Goal: Task Accomplishment & Management: Manage account settings

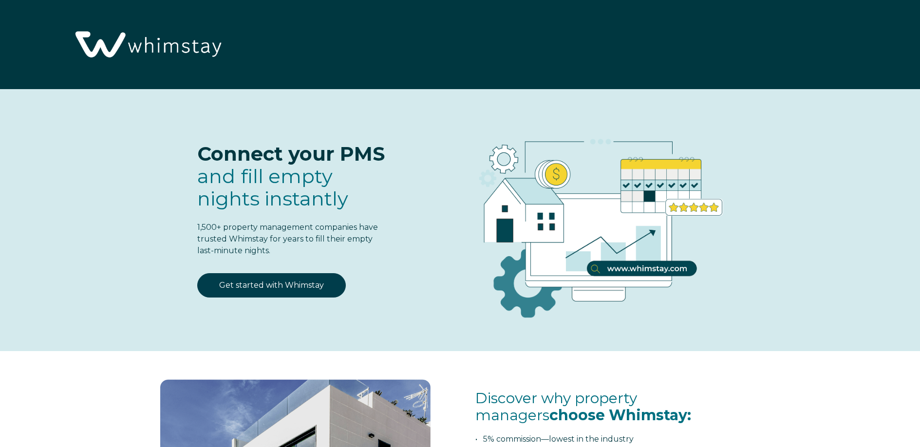
select select "US"
select select "Standard"
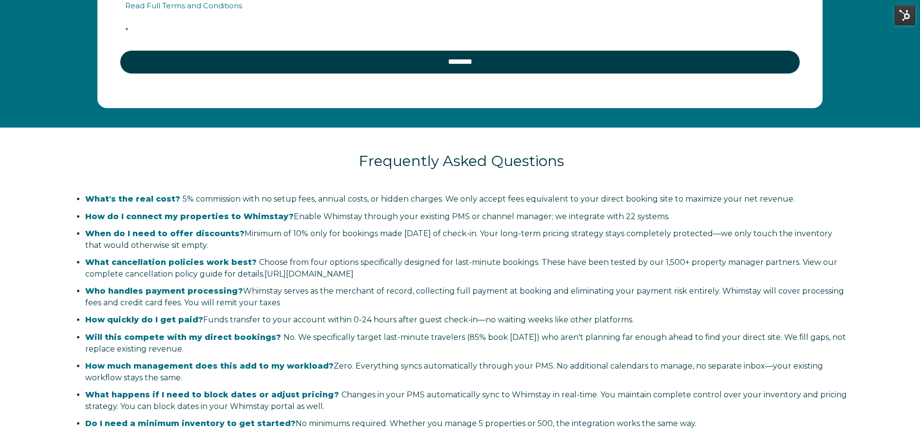
scroll to position [1925, 0]
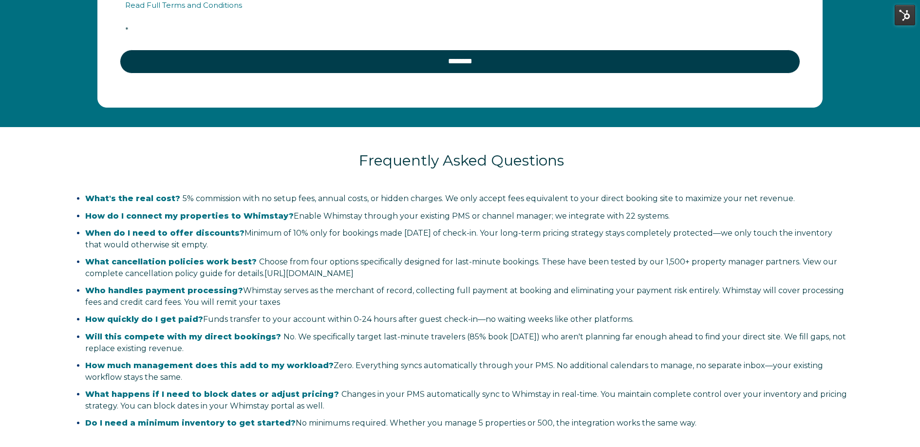
click at [382, 301] on li "Who handles payment processing? Whimstay serves as the merchant of record, coll…" at bounding box center [467, 296] width 764 height 23
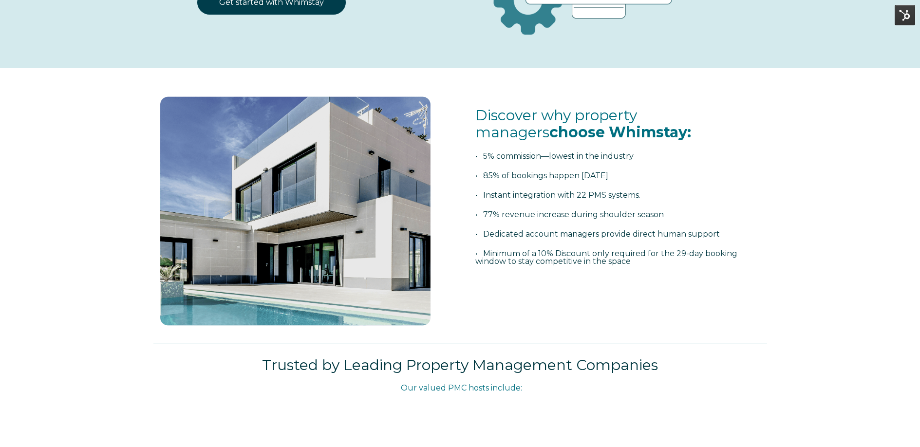
scroll to position [0, 0]
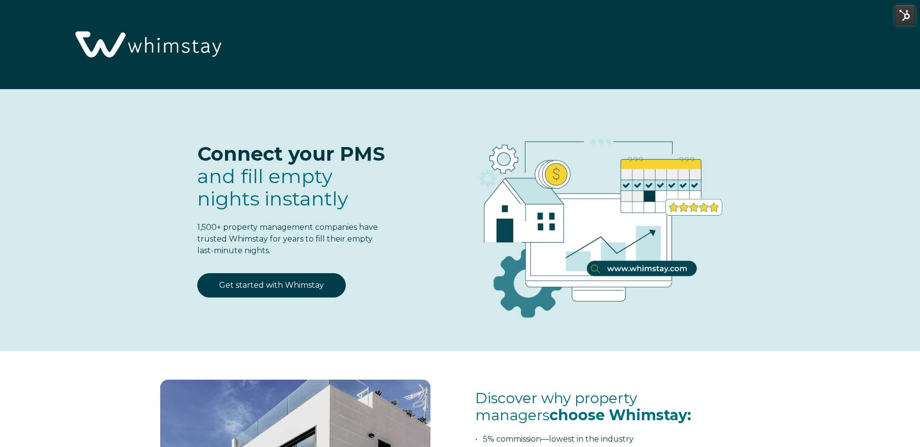
click at [397, 225] on div "Connect your PMS and fill empty nights instantly 1,500+ property management com…" at bounding box center [460, 223] width 633 height 228
drag, startPoint x: 423, startPoint y: 255, endPoint x: 426, endPoint y: 260, distance: 5.3
click at [423, 256] on div at bounding box center [595, 223] width 362 height 228
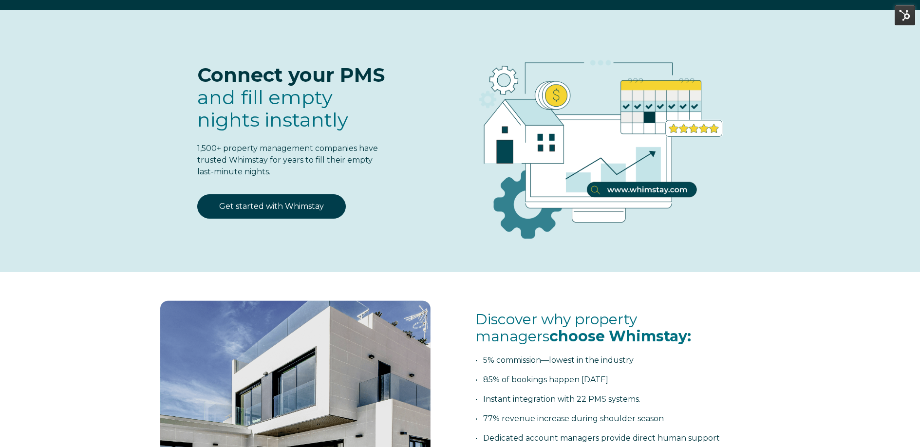
scroll to position [196, 0]
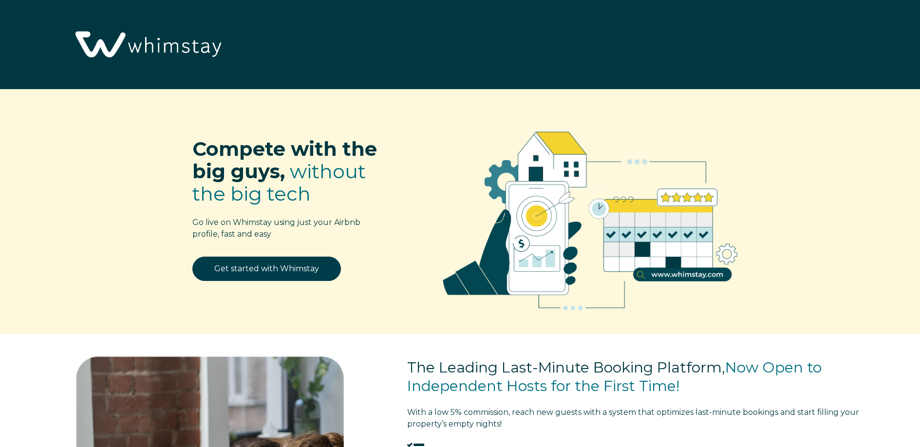
select select "US"
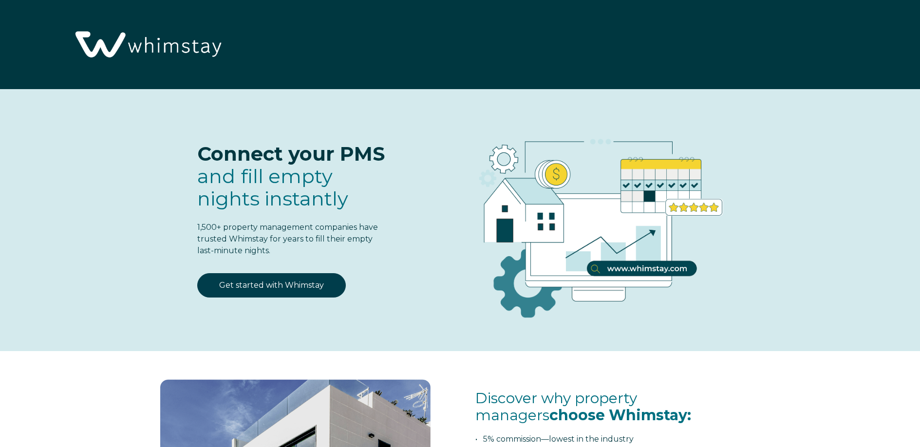
select select "US"
select select "Standard"
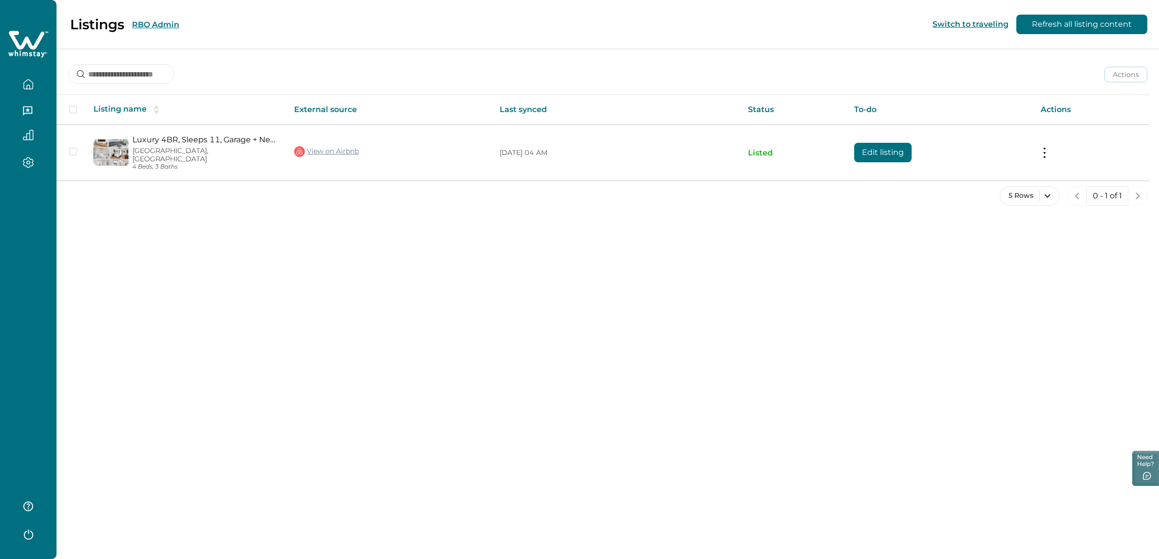
click at [146, 23] on button "RBO Admin" at bounding box center [155, 24] width 47 height 9
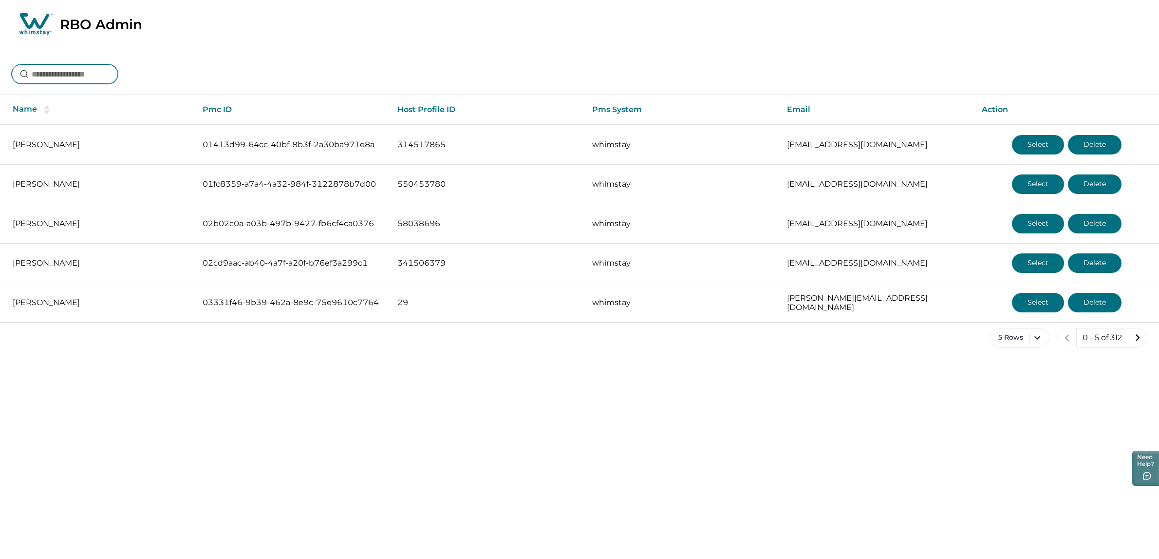
click at [65, 65] on input at bounding box center [65, 73] width 106 height 19
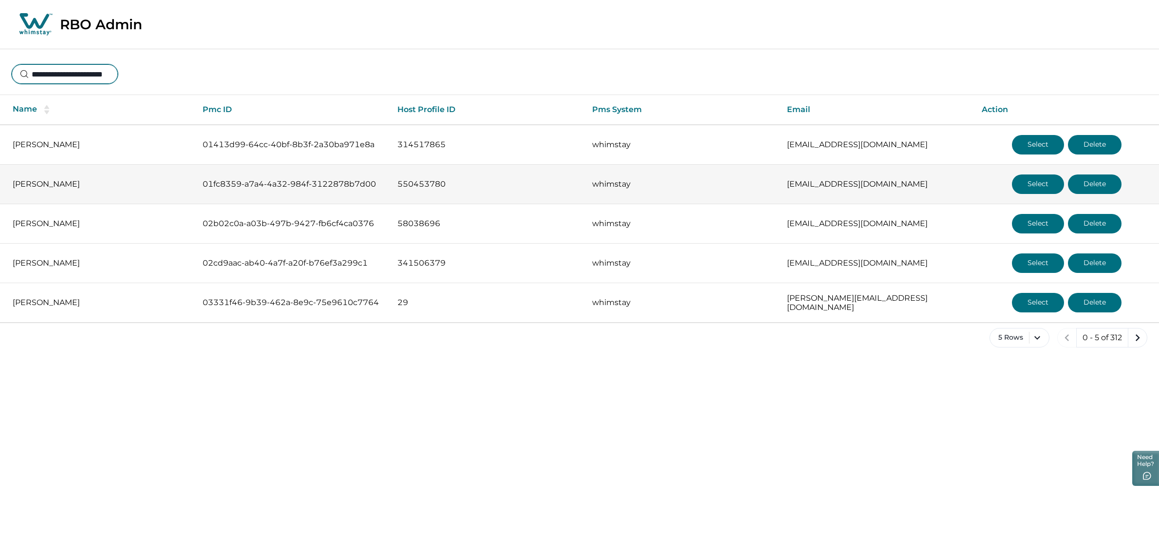
scroll to position [0, 18]
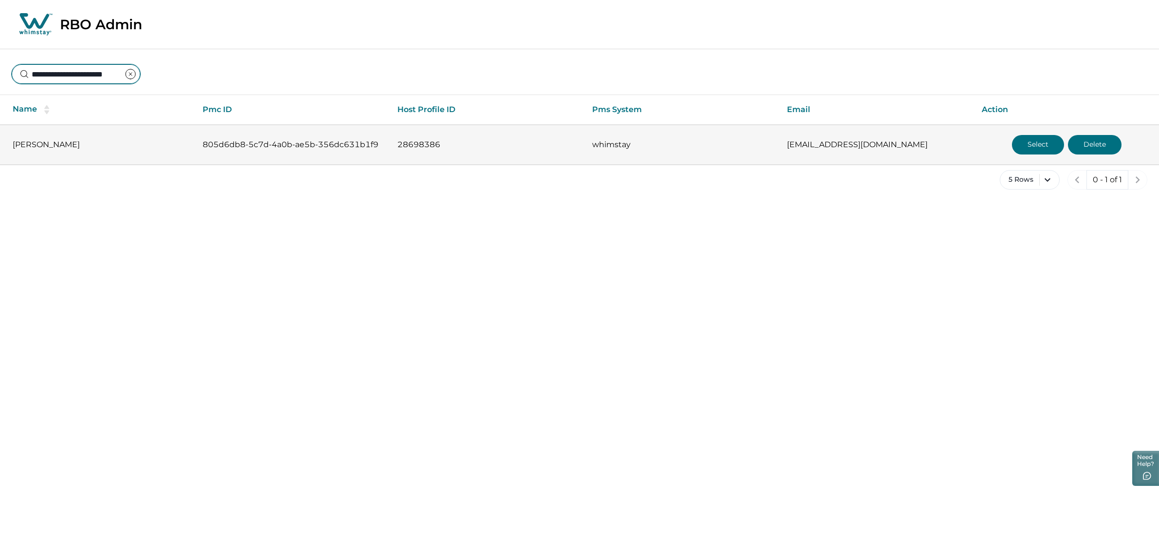
type input "**********"
click at [1017, 150] on button "Select" at bounding box center [1038, 144] width 52 height 19
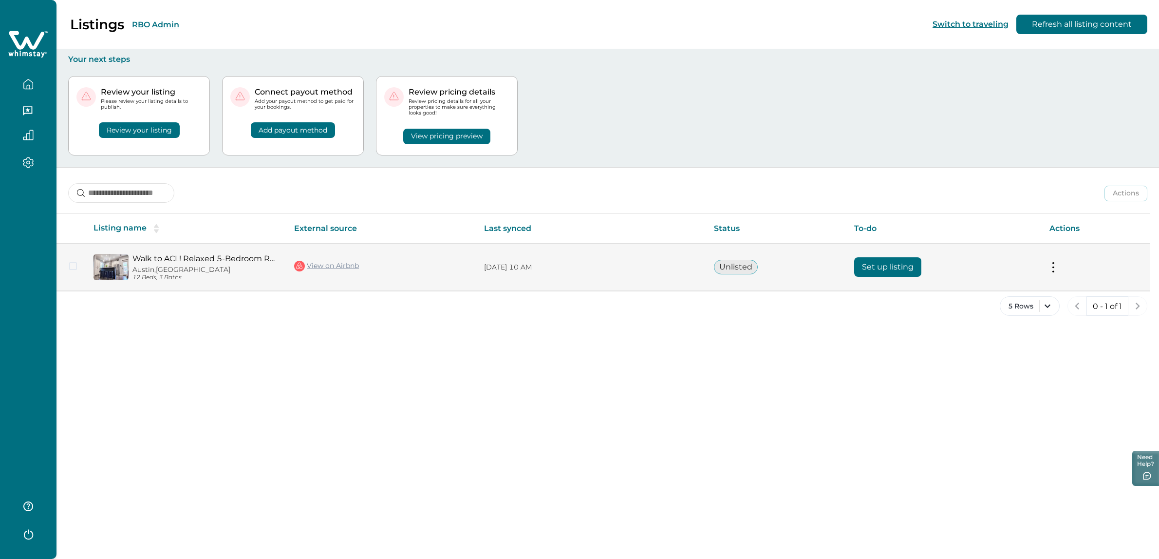
click at [575, 269] on p "[DATE] 10 AM" at bounding box center [591, 268] width 214 height 10
click at [736, 272] on button "Unlisted" at bounding box center [736, 267] width 44 height 15
click at [627, 276] on td "[DATE] 10 AM" at bounding box center [591, 267] width 230 height 47
click at [137, 268] on p "Austin, TX" at bounding box center [205, 269] width 146 height 8
click at [157, 252] on td "Walk to ACL! Relaxed 5-Bedroom Retreat Austin, TX 12 Beds, 3 Baths" at bounding box center [186, 267] width 201 height 47
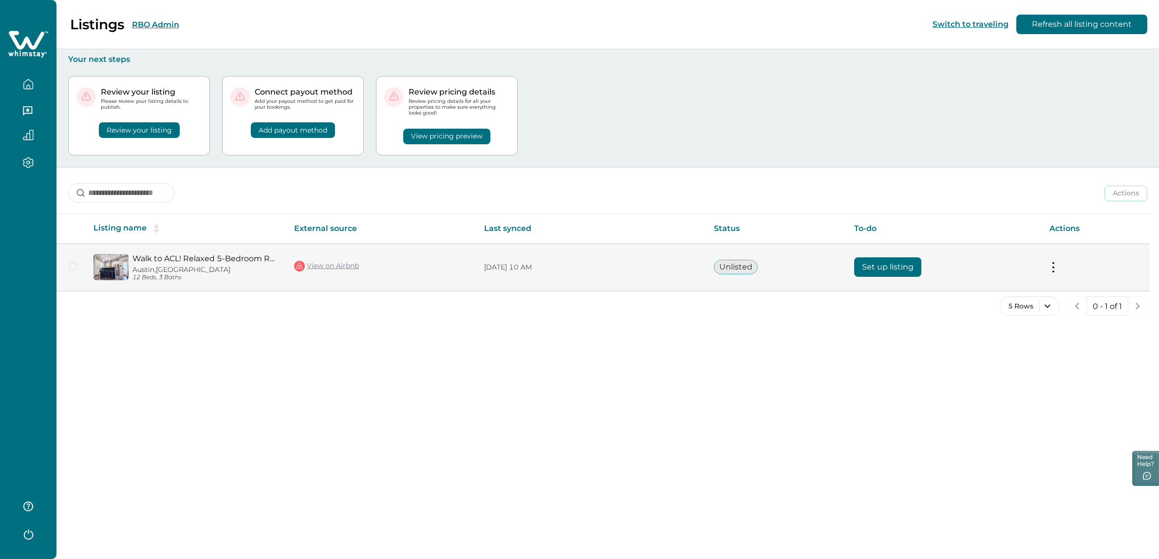
click at [1059, 266] on td "Actions View listing on Whimstay" at bounding box center [1096, 267] width 108 height 47
click at [1051, 268] on button at bounding box center [1054, 267] width 8 height 10
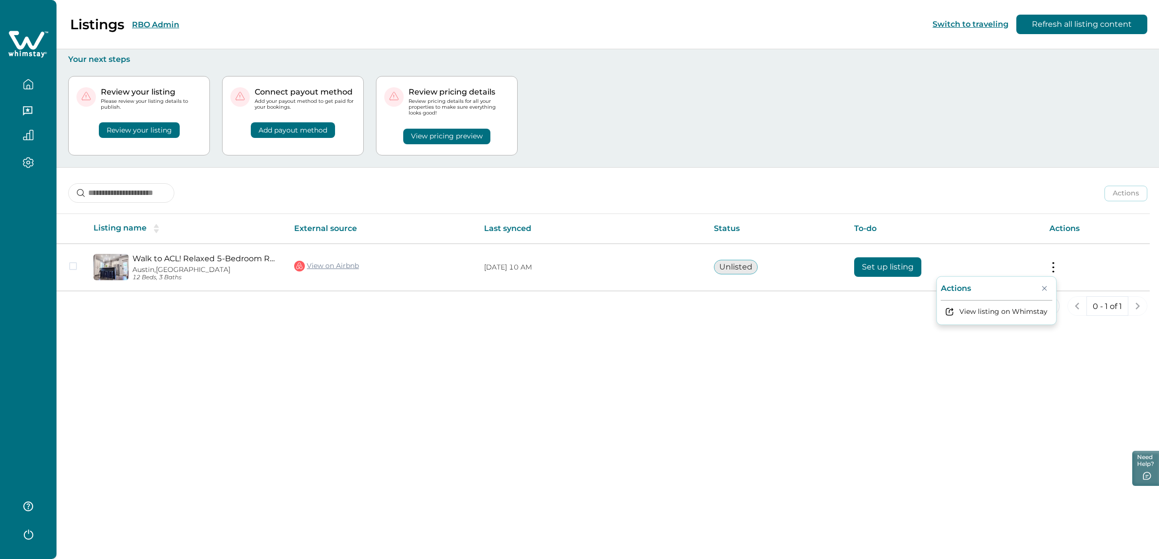
click at [796, 343] on div "Listings RBO Admin Switch to traveling Refresh all listing content Your next st…" at bounding box center [608, 279] width 1103 height 559
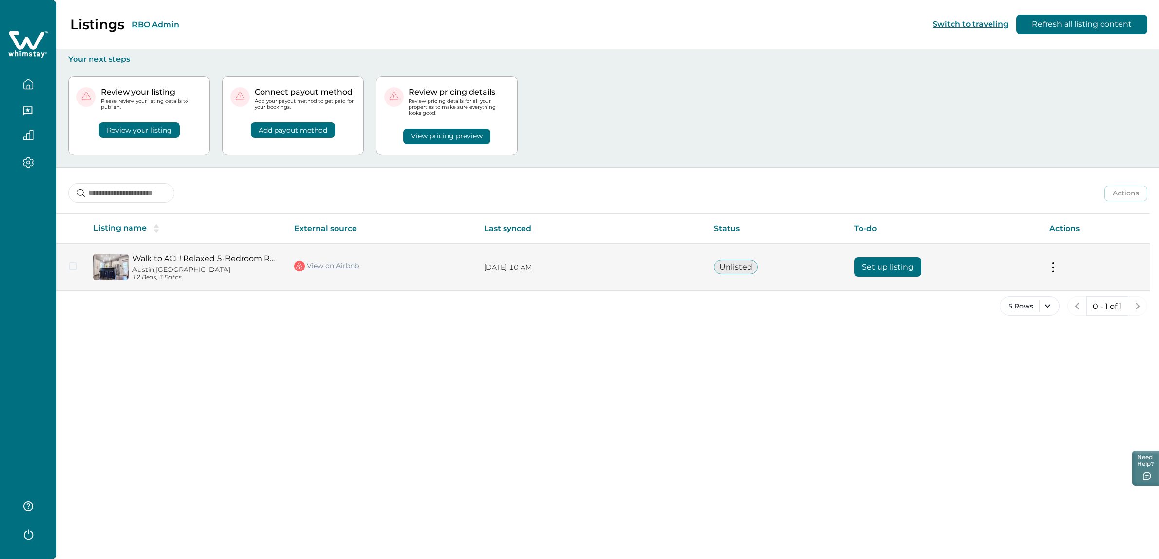
click at [885, 267] on button "Set up listing" at bounding box center [887, 266] width 67 height 19
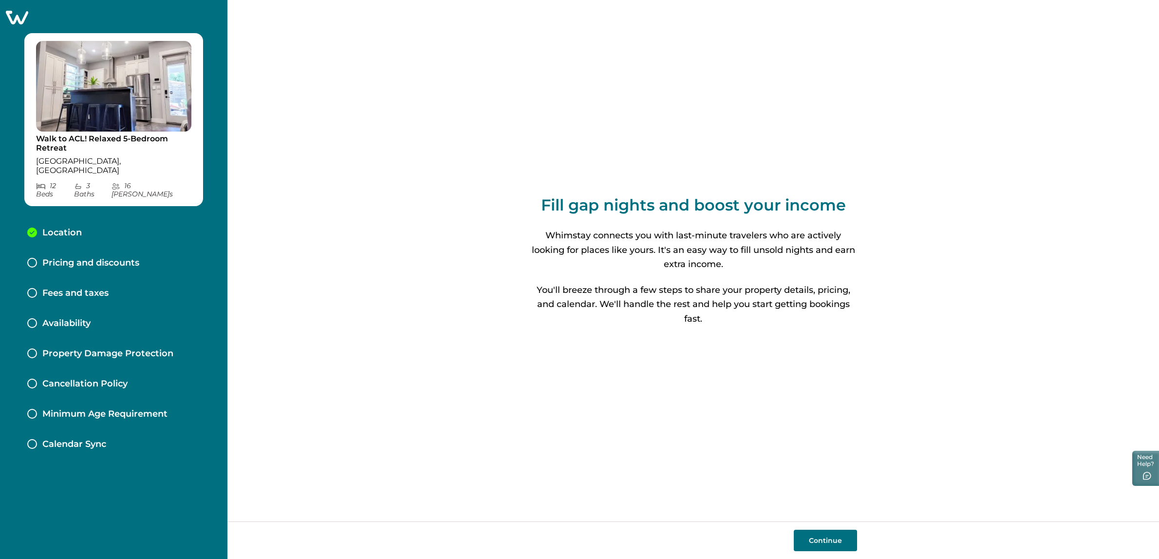
click at [112, 258] on p "Pricing and discounts" at bounding box center [90, 263] width 97 height 11
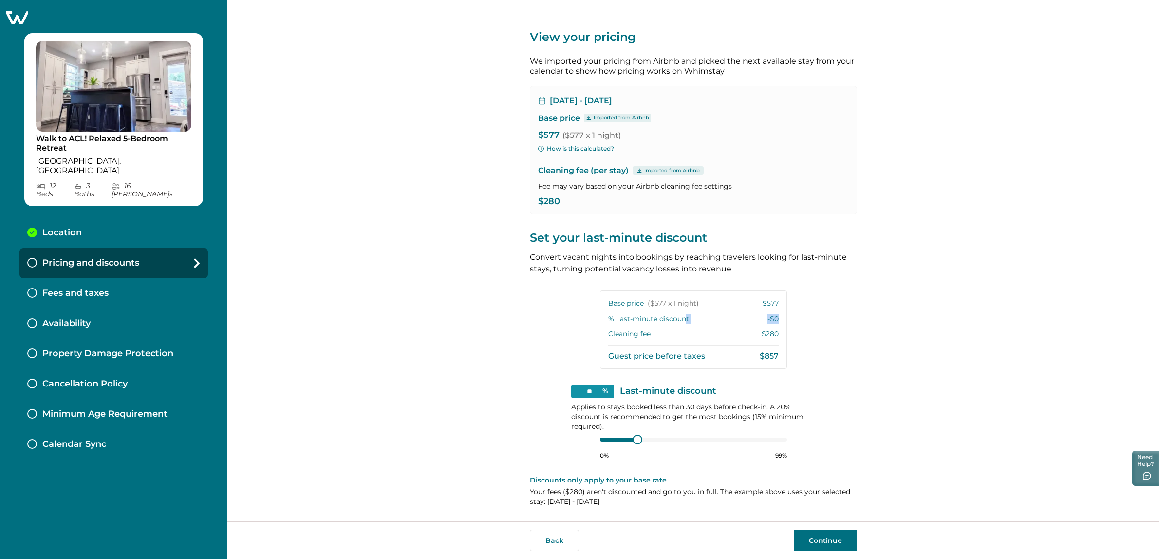
drag, startPoint x: 732, startPoint y: 321, endPoint x: 686, endPoint y: 321, distance: 45.8
click at [686, 321] on div "% Last-minute discount -$0" at bounding box center [693, 319] width 170 height 10
click at [865, 350] on div "View your pricing We imported your pricing from Airbnb and picked the next avai…" at bounding box center [693, 260] width 932 height 521
click at [123, 279] on div "Fees and taxes" at bounding box center [113, 293] width 188 height 30
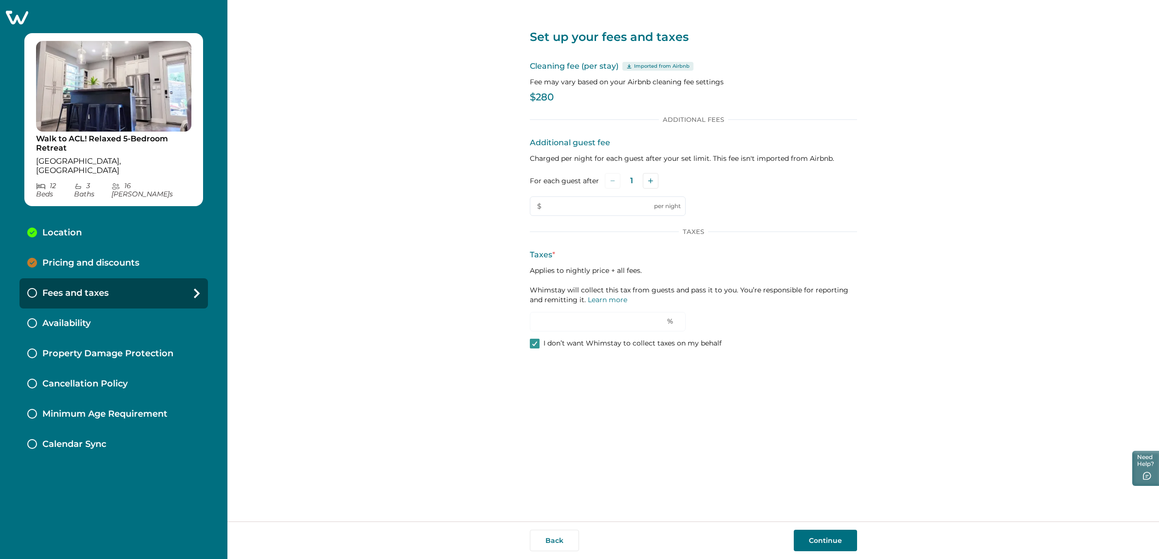
click at [87, 318] on p "Availability" at bounding box center [66, 323] width 48 height 11
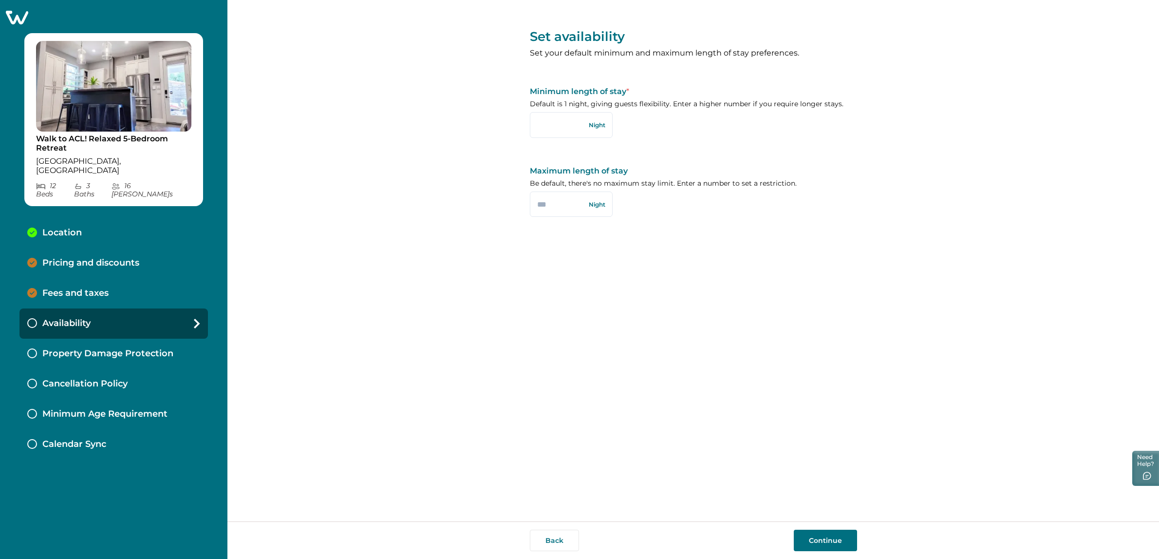
click at [83, 348] on p "Property Damage Protection" at bounding box center [107, 353] width 131 height 11
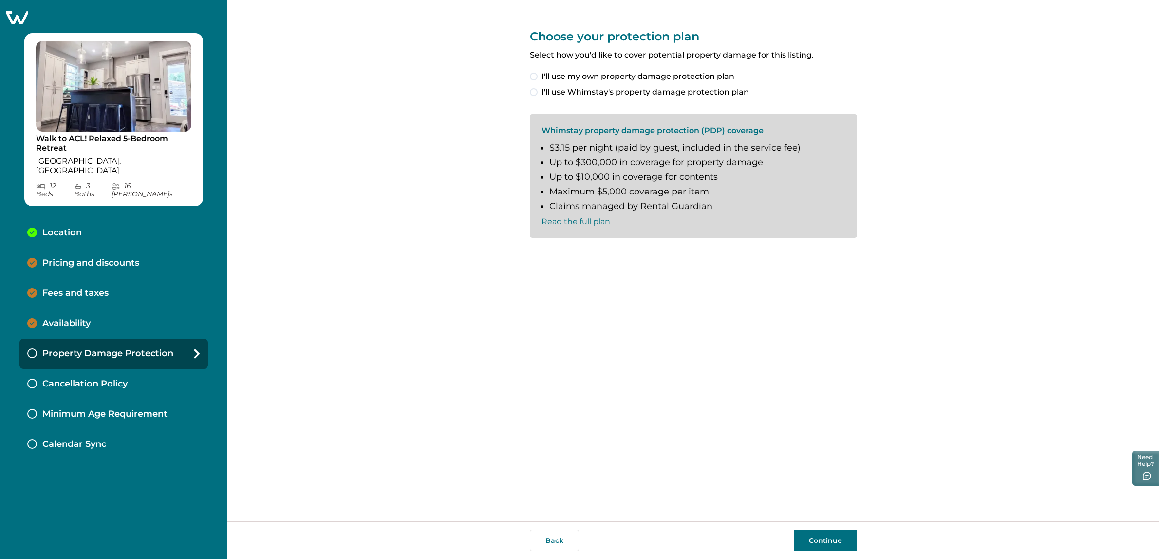
click at [86, 369] on div "Cancellation Policy" at bounding box center [113, 384] width 188 height 30
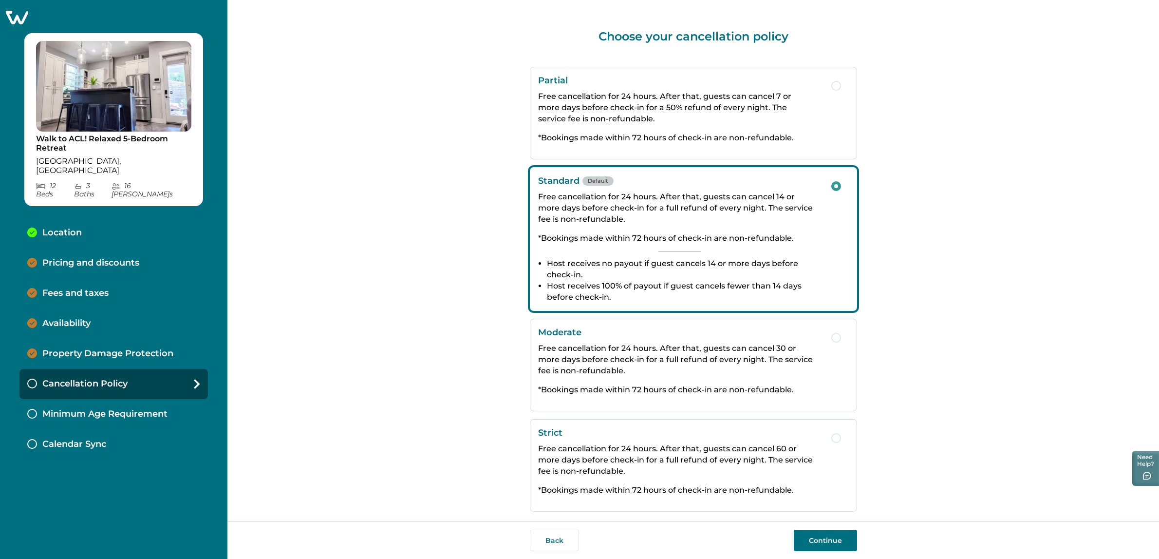
click at [87, 348] on p "Property Damage Protection" at bounding box center [107, 353] width 131 height 11
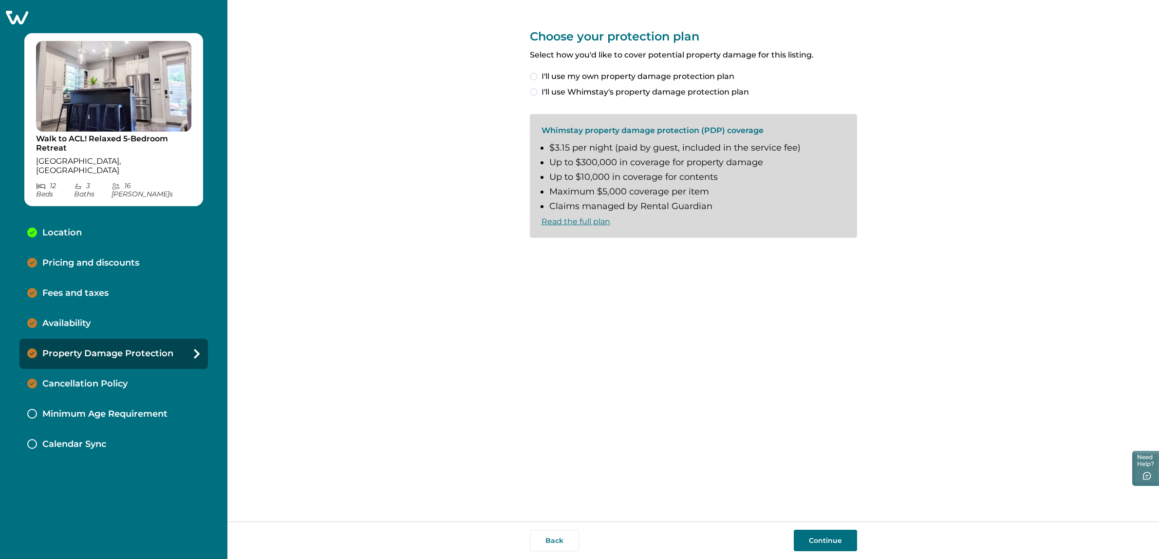
click at [76, 258] on p "Pricing and discounts" at bounding box center [90, 263] width 97 height 11
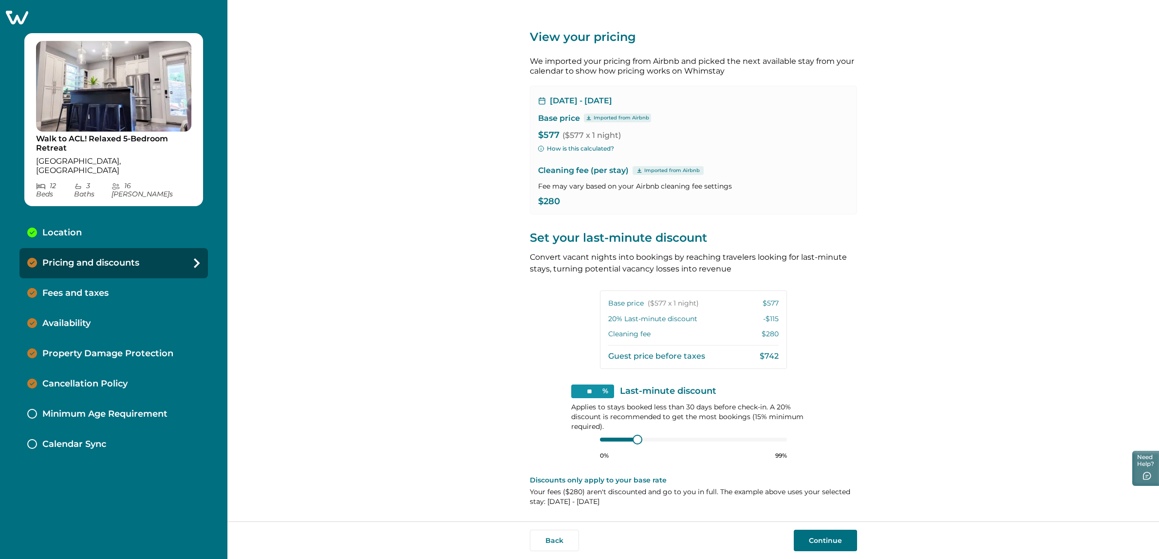
click at [561, 150] on button "How is this calculated?" at bounding box center [576, 148] width 76 height 9
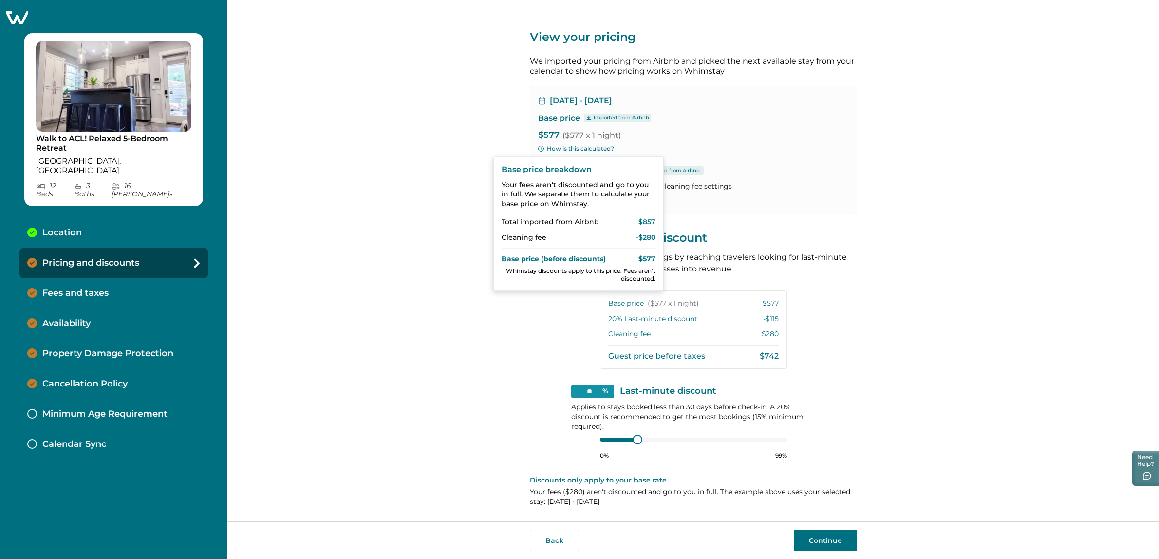
click at [765, 119] on div "Base price Imported from Airbnb" at bounding box center [693, 118] width 311 height 10
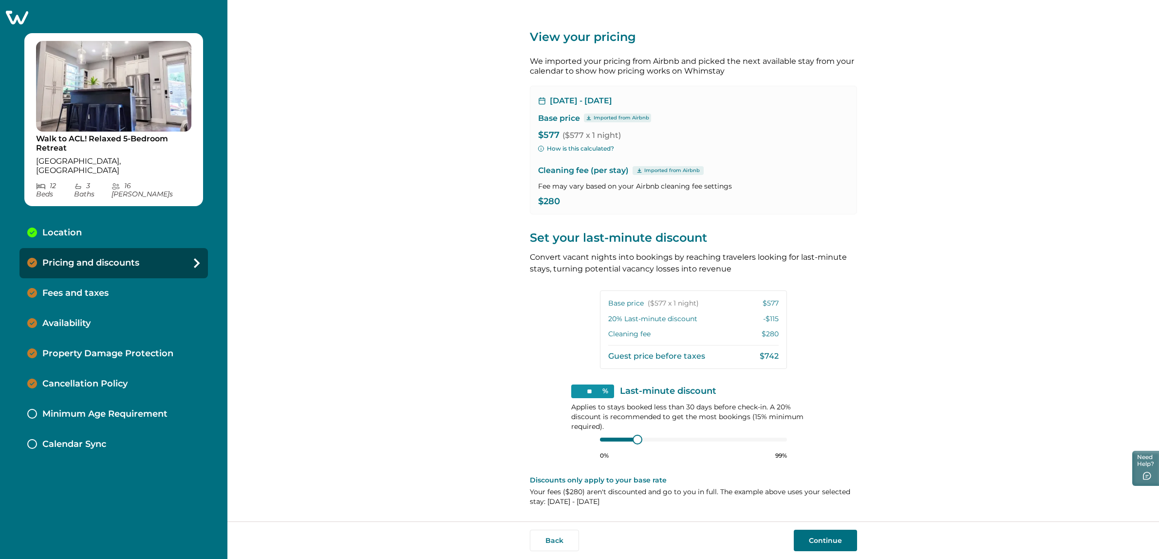
click at [64, 223] on div "Location" at bounding box center [113, 233] width 188 height 30
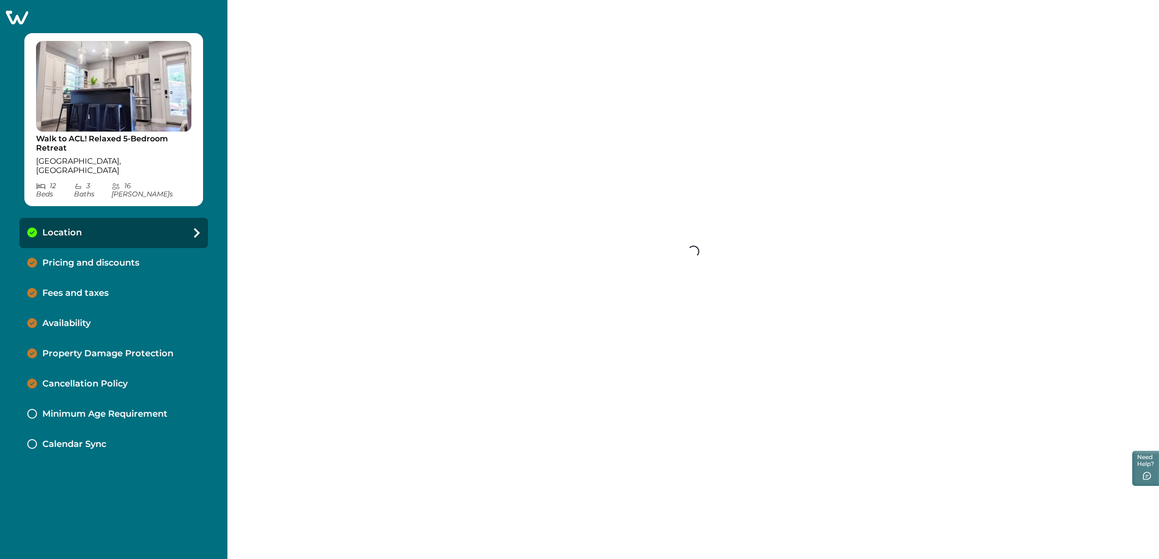
select select "**"
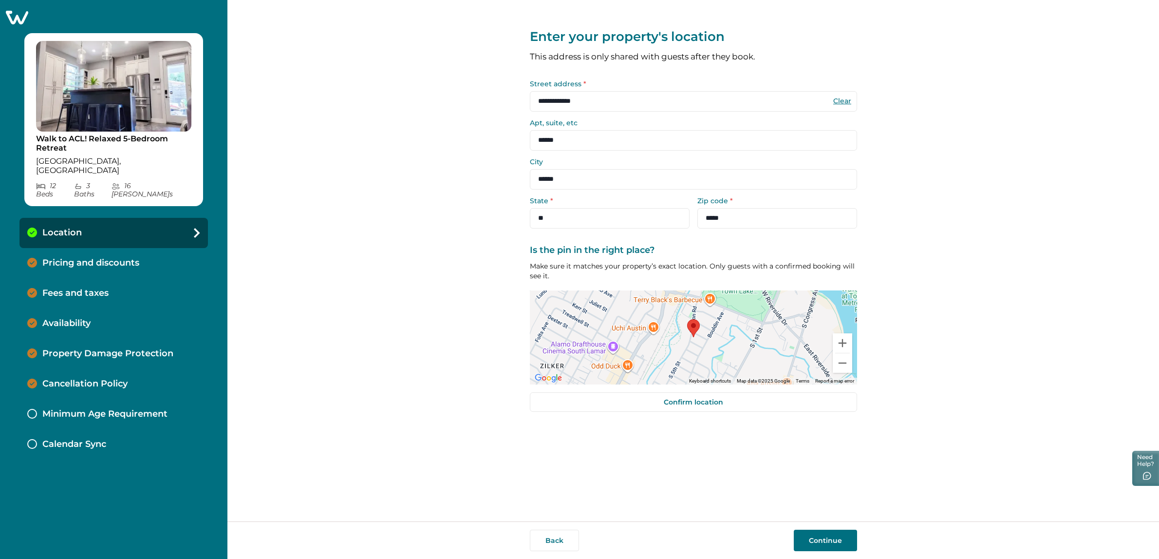
click at [20, 21] on icon at bounding box center [17, 17] width 24 height 15
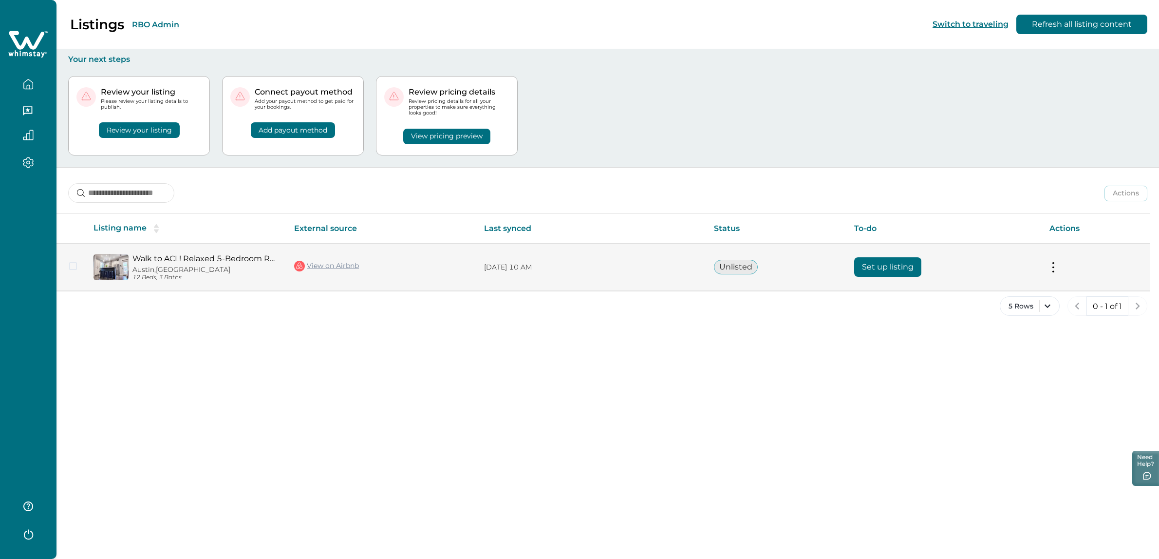
click at [1050, 265] on button at bounding box center [1054, 267] width 8 height 10
click at [1030, 309] on button "View listing on Whimstay" at bounding box center [997, 311] width 112 height 18
click at [1059, 265] on td "Actions View listing on Whimstay" at bounding box center [1096, 267] width 108 height 47
click at [1045, 266] on td "Actions View listing on Whimstay" at bounding box center [1096, 267] width 108 height 47
click at [1053, 265] on button at bounding box center [1054, 267] width 8 height 10
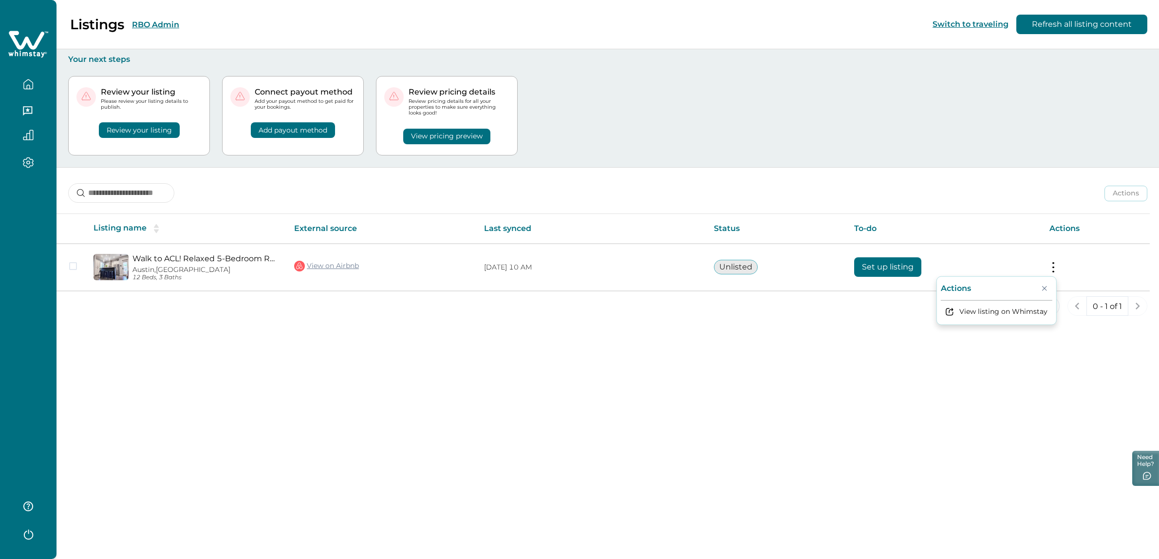
click at [775, 358] on div "Listings RBO Admin Switch to traveling Refresh all listing content Your next st…" at bounding box center [608, 279] width 1103 height 559
click at [752, 364] on div "Listings RBO Admin Switch to traveling Refresh all listing content Your next st…" at bounding box center [608, 279] width 1103 height 559
click at [754, 360] on div "Listings RBO Admin Switch to traveling Refresh all listing content Your next st…" at bounding box center [608, 279] width 1103 height 559
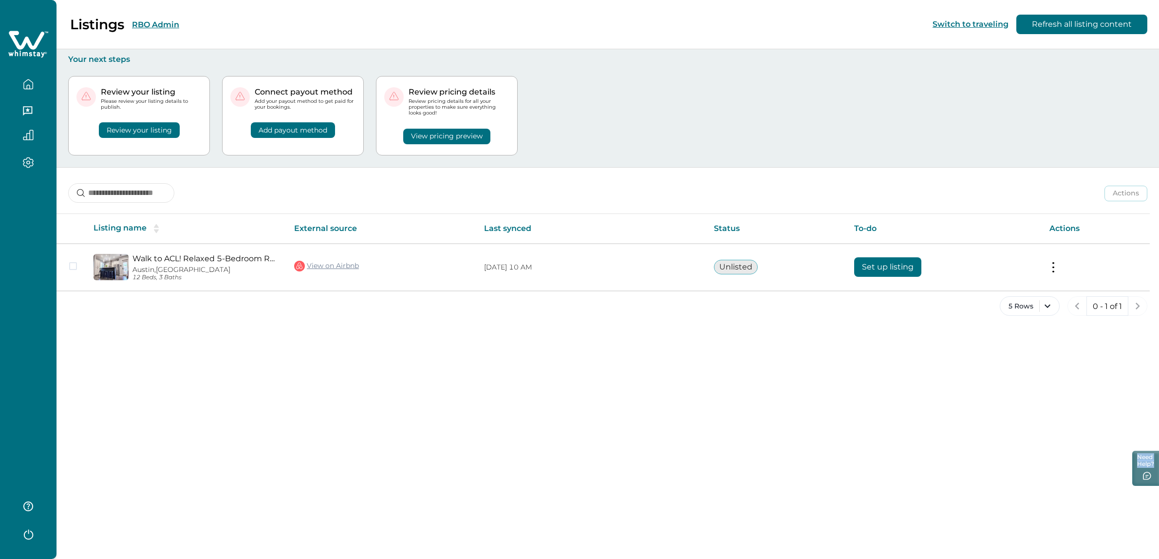
click at [754, 360] on div "Listings RBO Admin Switch to traveling Refresh all listing content Your next st…" at bounding box center [608, 279] width 1103 height 559
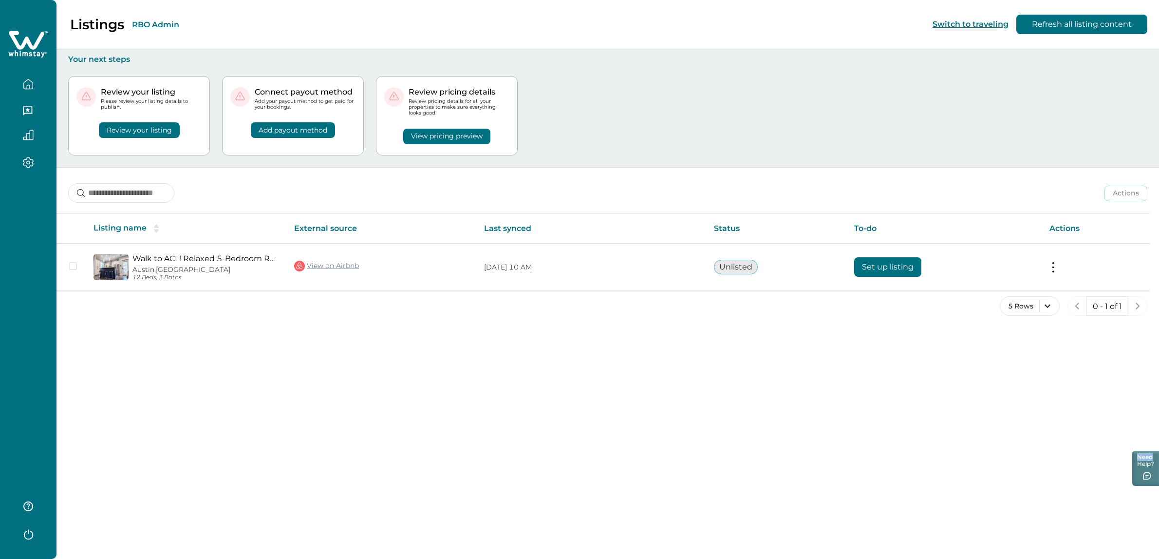
click at [156, 133] on button "Review your listing" at bounding box center [139, 130] width 81 height 16
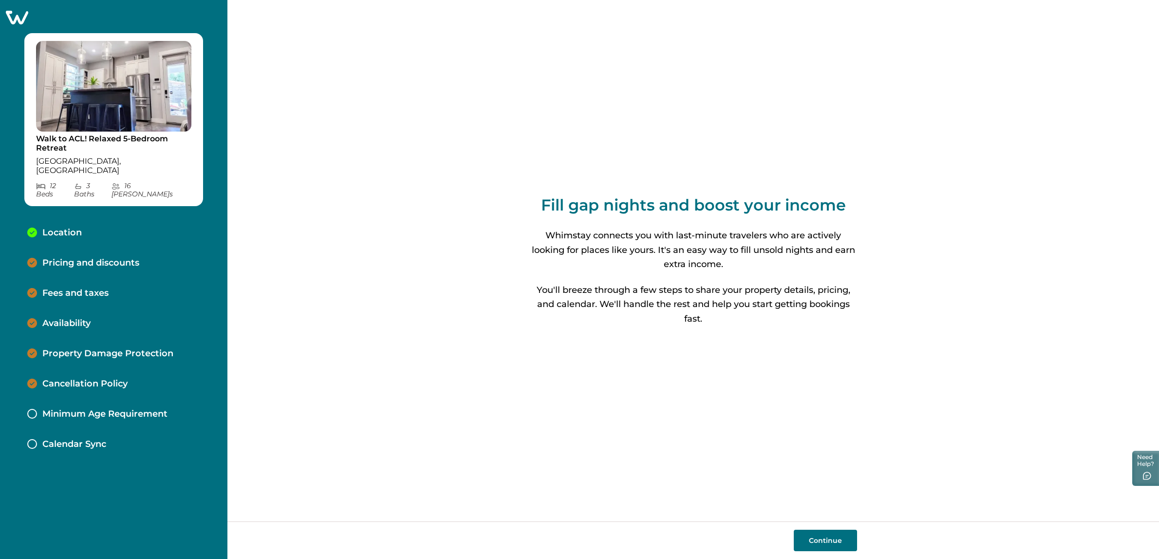
click at [73, 227] on p "Location" at bounding box center [61, 232] width 39 height 11
select select "**"
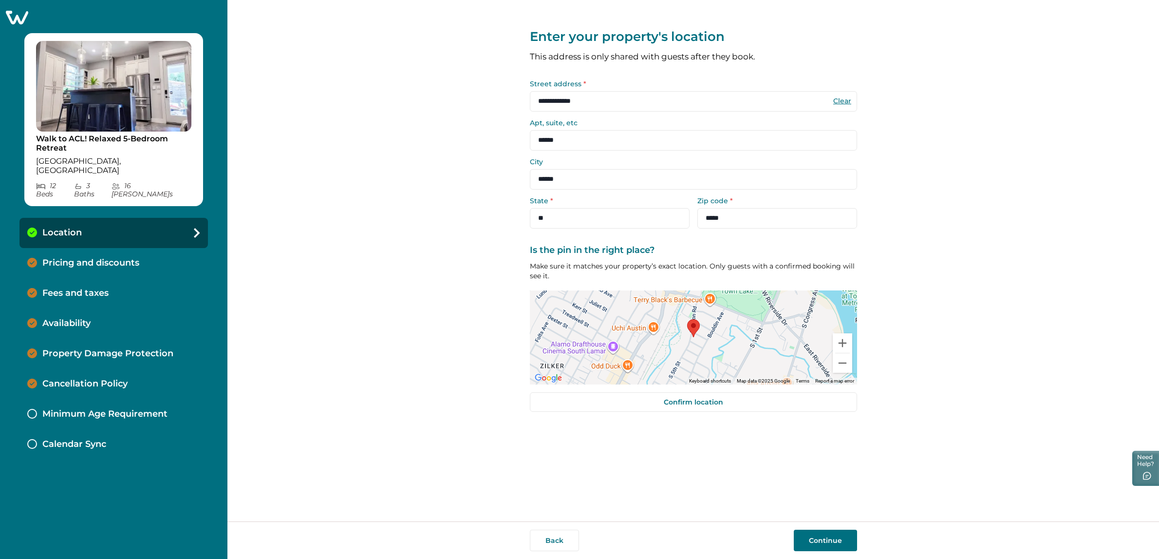
click at [74, 258] on p "Pricing and discounts" at bounding box center [90, 263] width 97 height 11
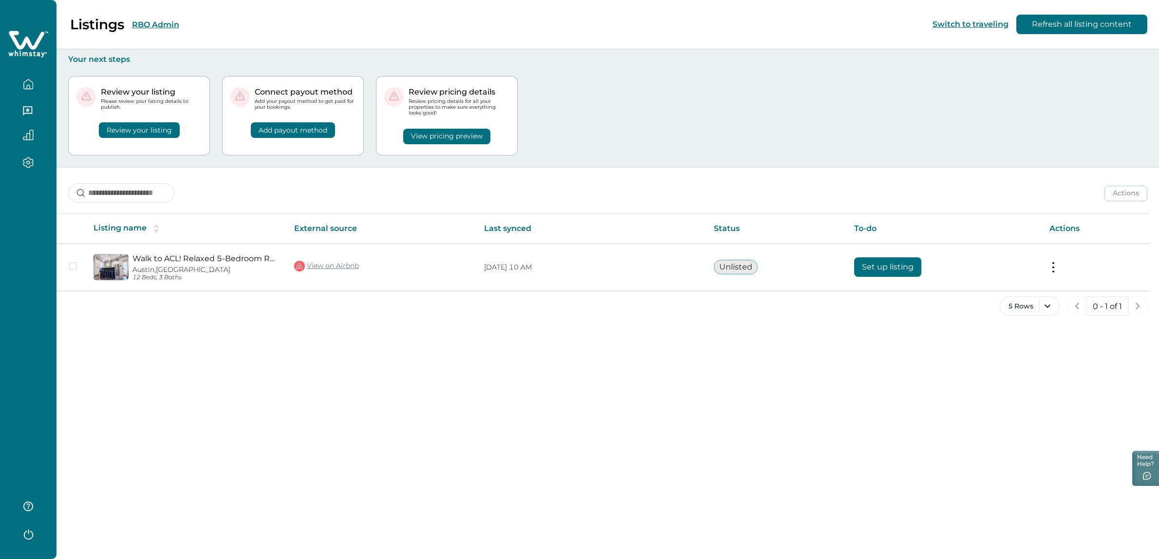
click at [163, 21] on button "RBO Admin" at bounding box center [155, 24] width 47 height 9
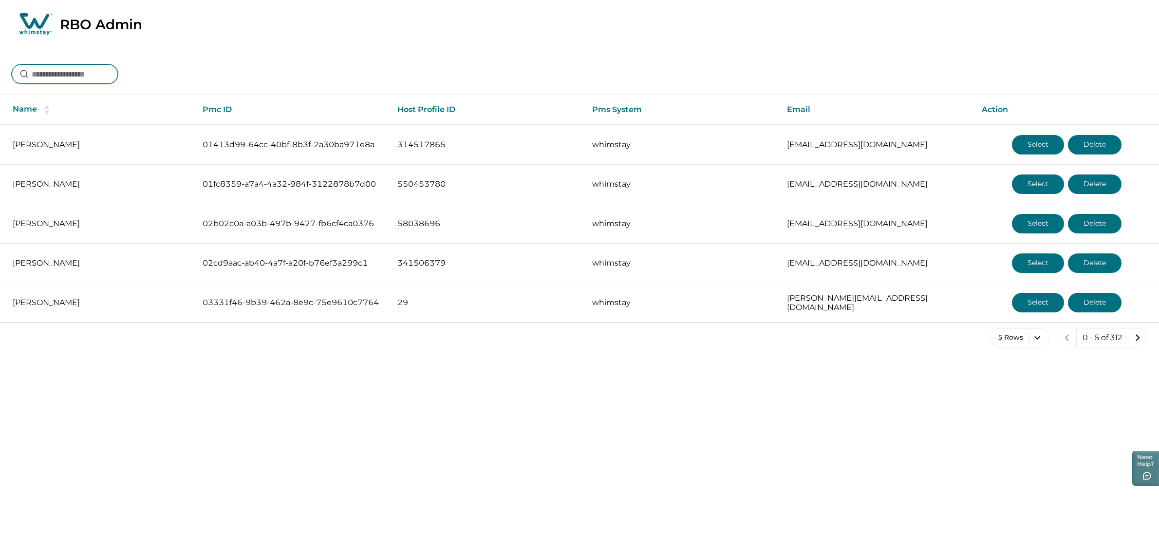
click at [92, 80] on input at bounding box center [65, 73] width 106 height 19
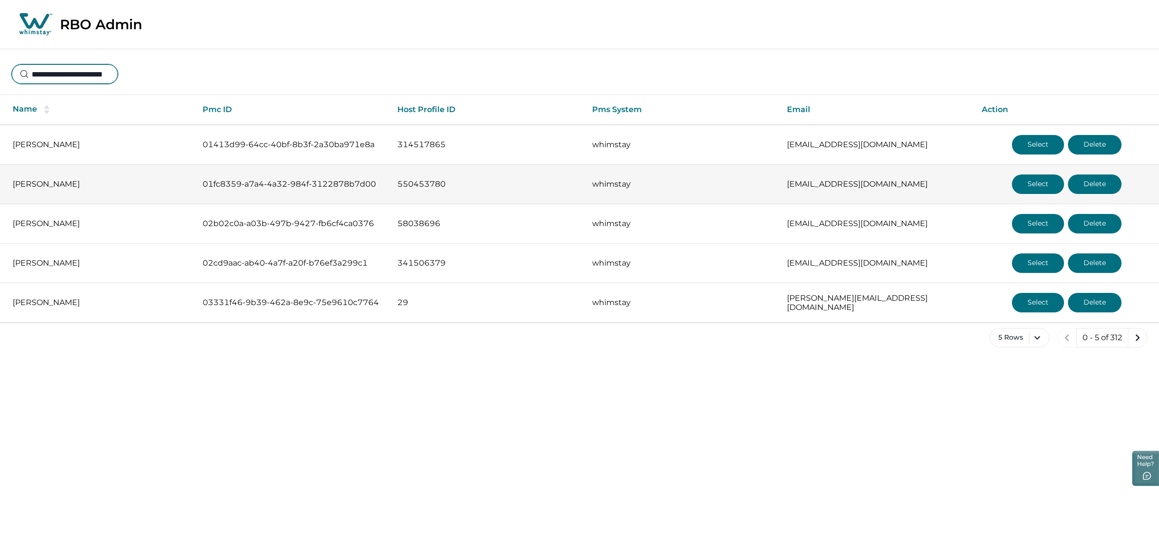
scroll to position [0, 18]
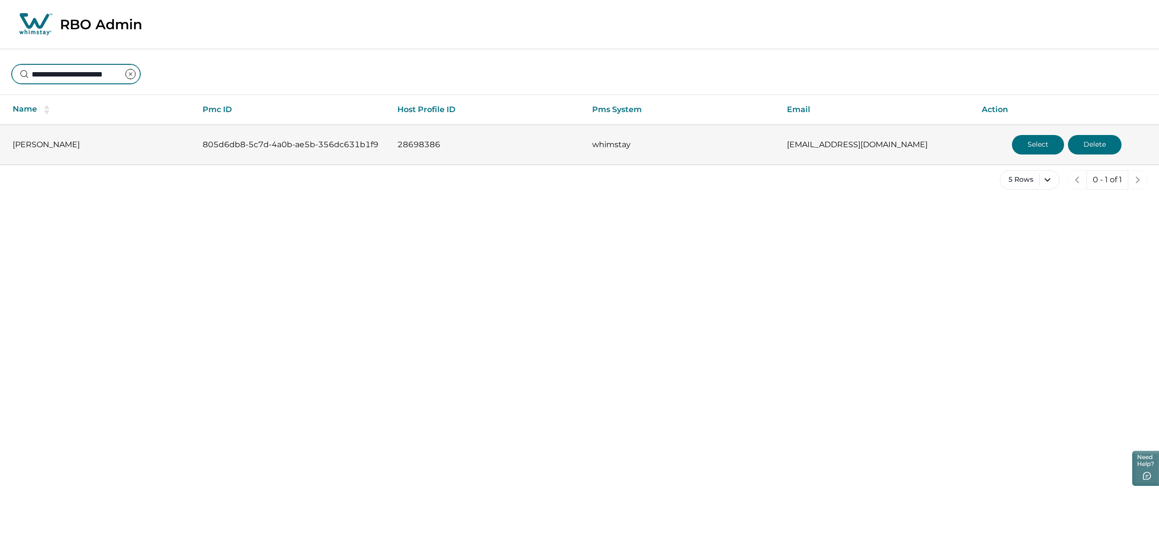
type input "**********"
click at [871, 148] on p "[EMAIL_ADDRESS][DOMAIN_NAME]" at bounding box center [876, 145] width 179 height 10
click at [75, 154] on td "[PERSON_NAME]" at bounding box center [97, 145] width 195 height 40
click at [1033, 145] on button "Select" at bounding box center [1038, 144] width 52 height 19
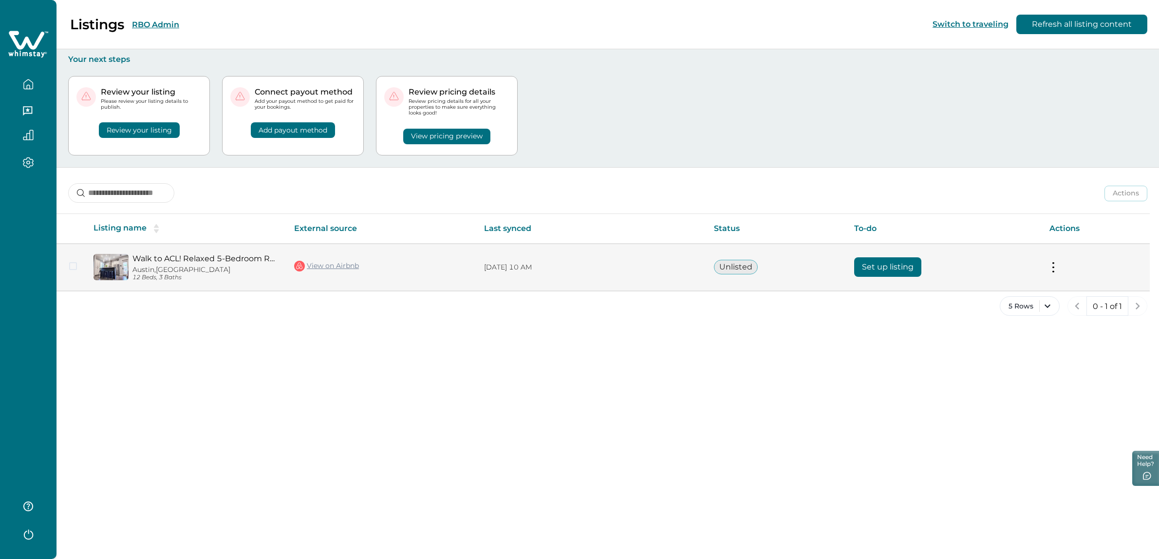
click at [596, 269] on p "[DATE] 10 AM" at bounding box center [591, 268] width 214 height 10
click at [892, 266] on button "Set up listing" at bounding box center [887, 266] width 67 height 19
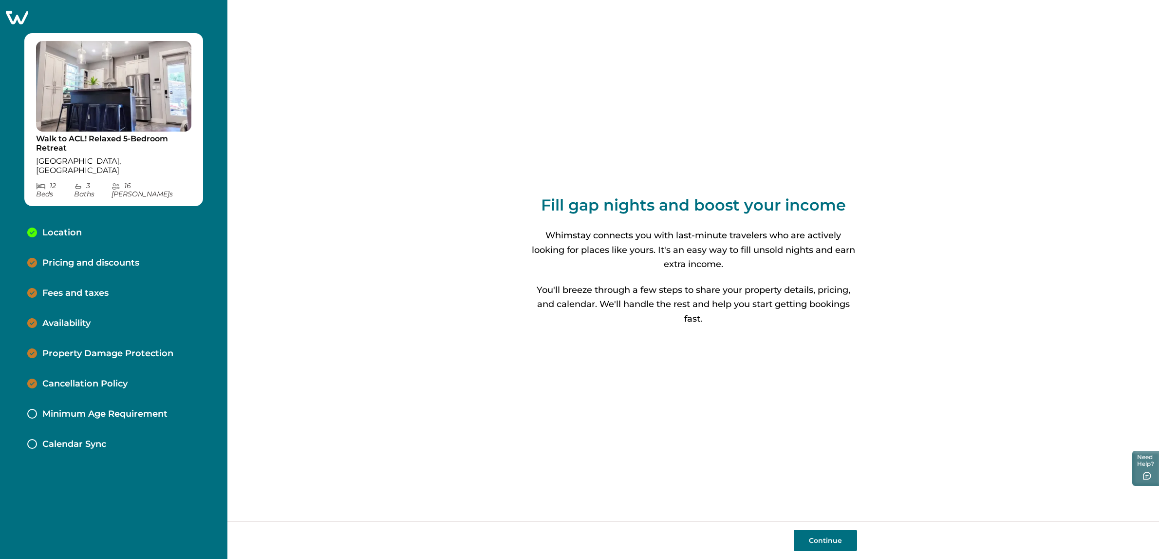
click at [68, 227] on p "Location" at bounding box center [61, 232] width 39 height 11
select select "**"
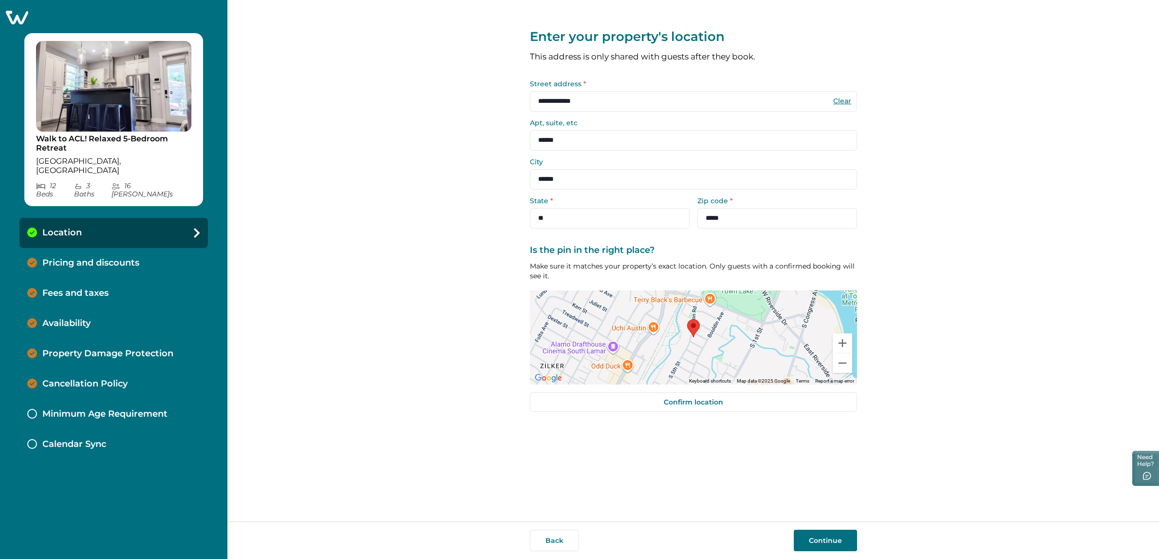
click at [92, 258] on p "Pricing and discounts" at bounding box center [90, 263] width 97 height 11
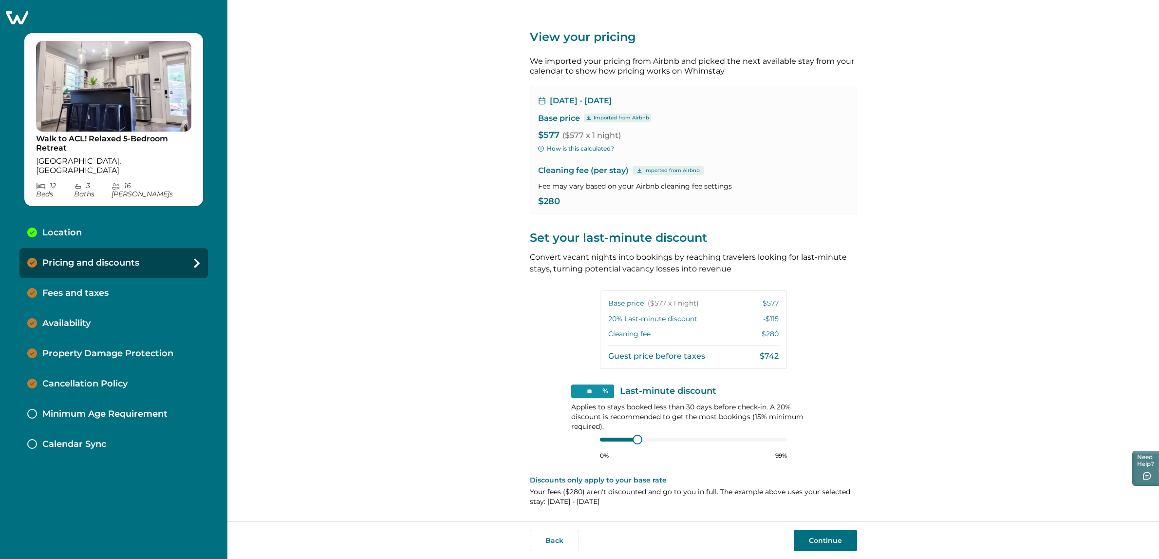
click at [568, 148] on button "How is this calculated?" at bounding box center [576, 148] width 76 height 9
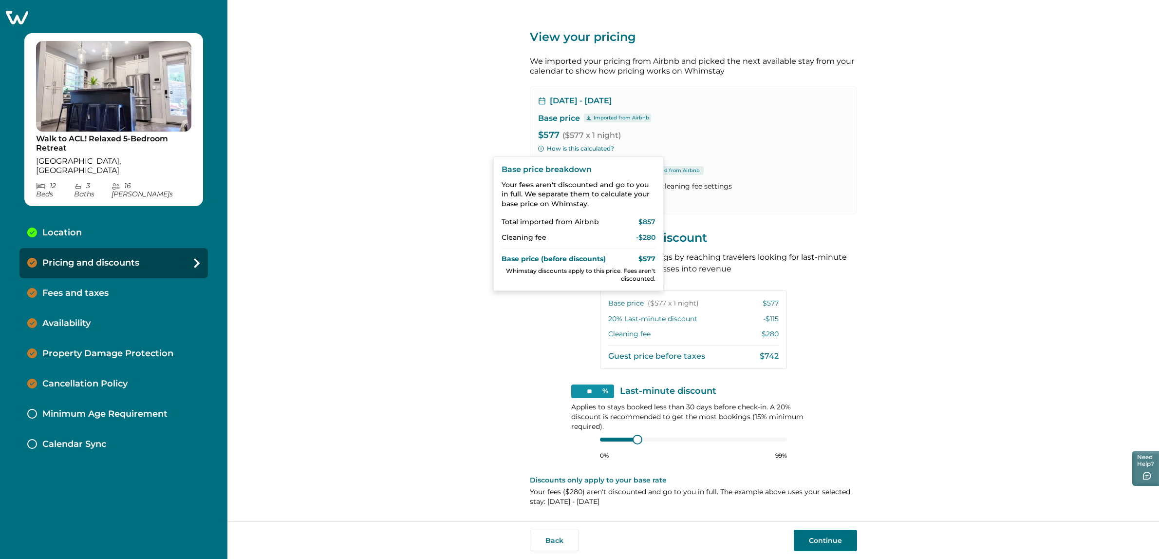
click at [441, 221] on div "View your pricing We imported your pricing from Airbnb and picked the next avai…" at bounding box center [693, 260] width 932 height 521
